Goal: Task Accomplishment & Management: Complete application form

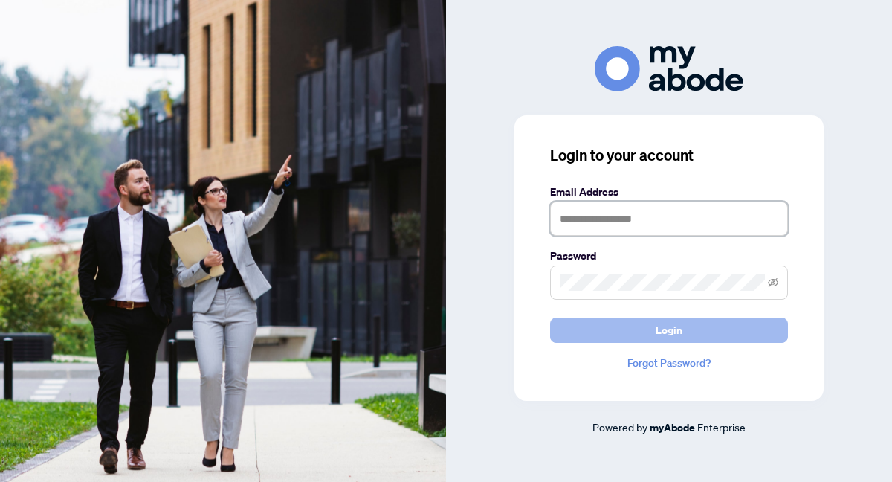
type input "**********"
click at [625, 336] on button "Login" at bounding box center [669, 329] width 238 height 25
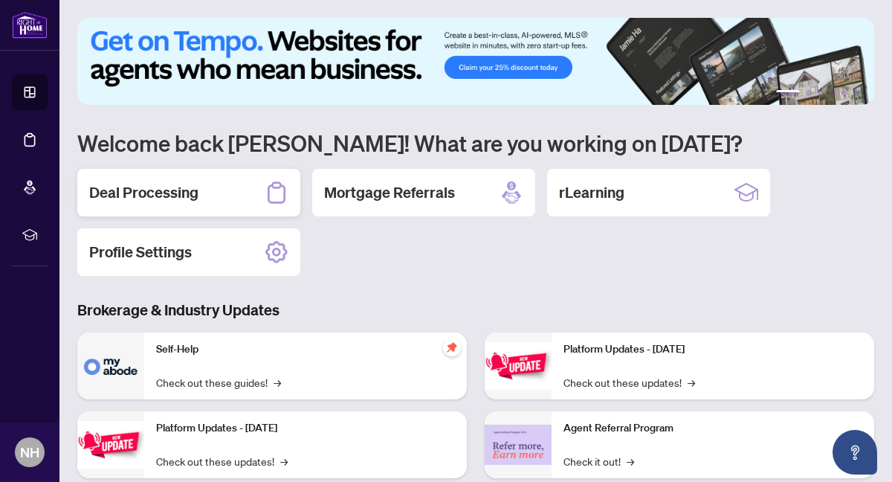
click at [223, 194] on div "Deal Processing" at bounding box center [188, 193] width 223 height 48
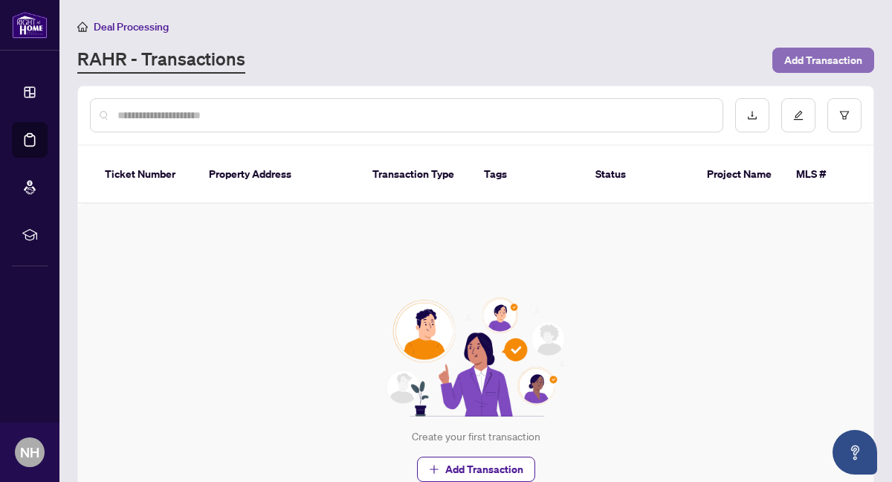
click at [809, 58] on span "Add Transaction" at bounding box center [823, 60] width 78 height 24
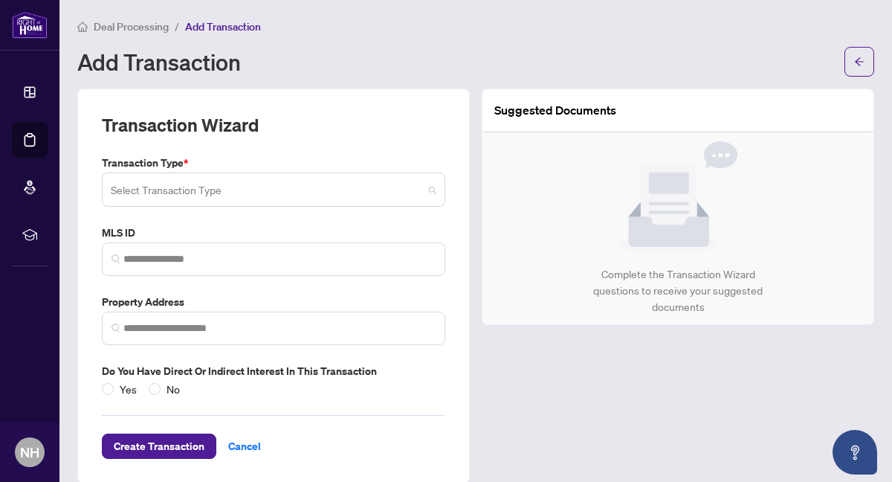
click at [432, 185] on span at bounding box center [274, 189] width 326 height 28
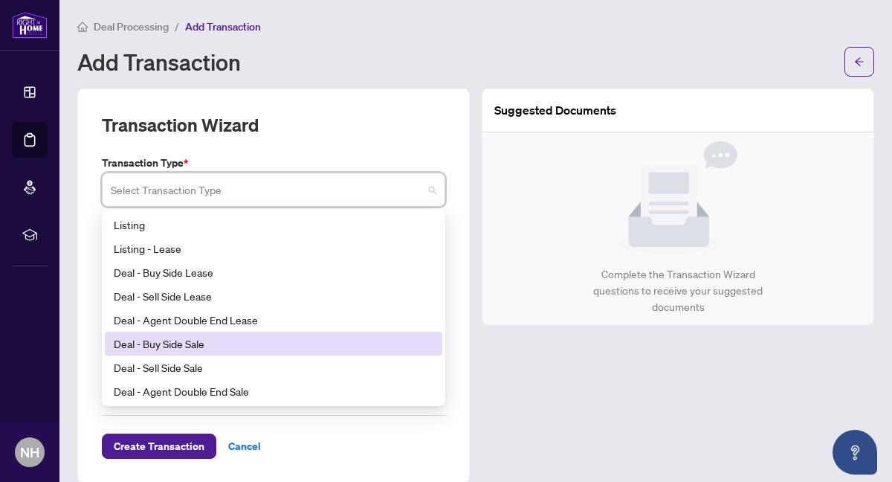
click at [292, 346] on div "Deal - Buy Side Sale" at bounding box center [274, 343] width 320 height 16
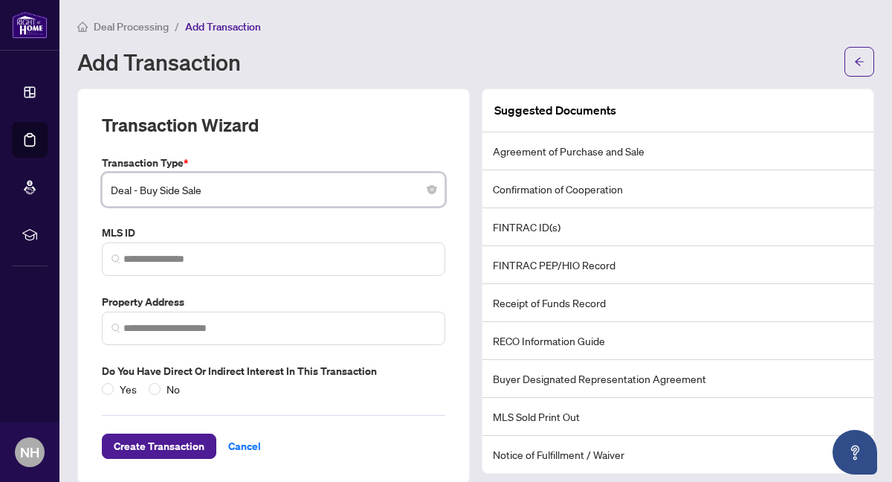
scroll to position [19, 0]
